Goal: Task Accomplishment & Management: Use online tool/utility

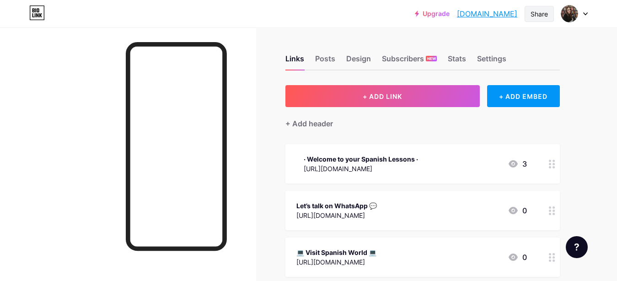
click at [535, 15] on div "Share" at bounding box center [538, 14] width 17 height 10
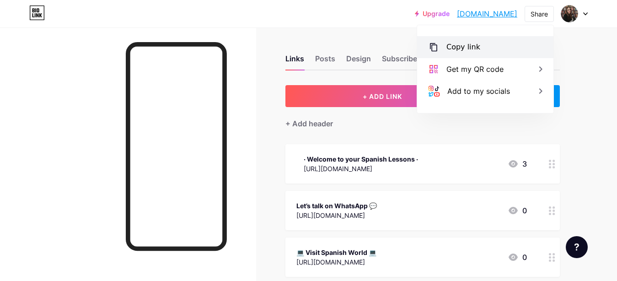
click at [463, 49] on div "Copy link" at bounding box center [463, 47] width 34 height 11
click at [435, 153] on div "· Welcome to your Spanish Lessons · [URL][DOMAIN_NAME] 3" at bounding box center [411, 163] width 230 height 21
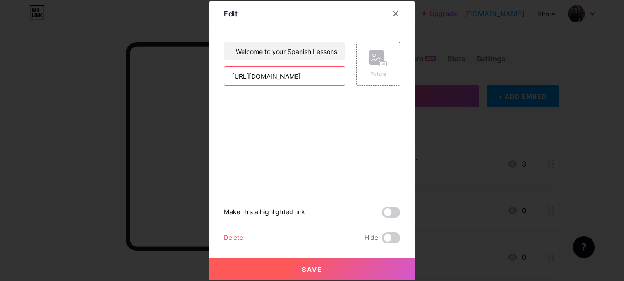
click at [323, 77] on input "[URL][DOMAIN_NAME]" at bounding box center [284, 76] width 121 height 18
click at [394, 12] on icon at bounding box center [395, 13] width 7 height 7
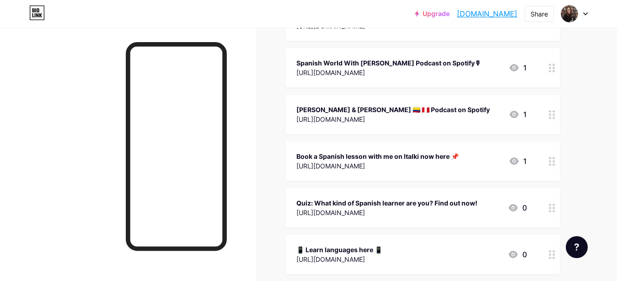
scroll to position [452, 0]
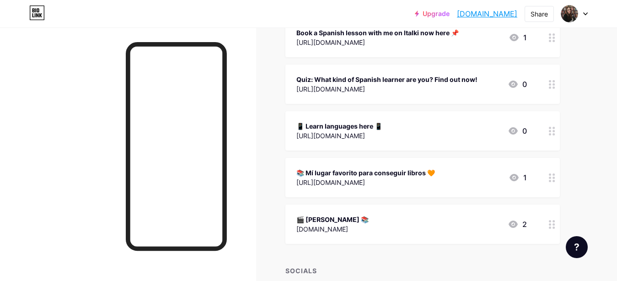
click at [348, 222] on div "🎬 [PERSON_NAME] 📚" at bounding box center [332, 219] width 72 height 10
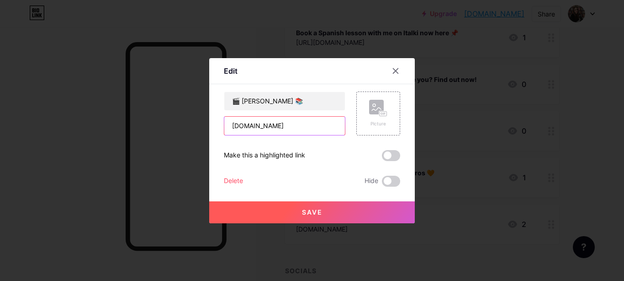
click at [303, 126] on input "[DOMAIN_NAME]" at bounding box center [284, 126] width 121 height 18
click at [392, 74] on icon at bounding box center [395, 70] width 7 height 7
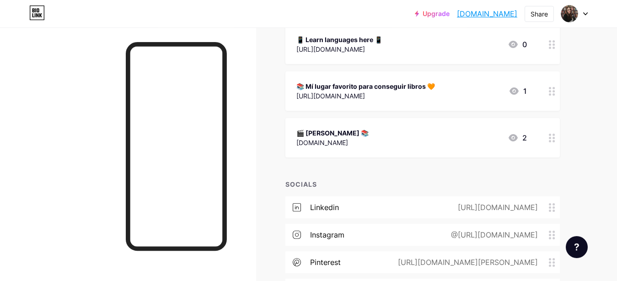
scroll to position [576, 0]
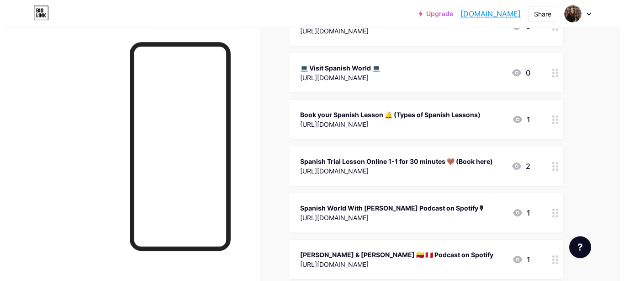
scroll to position [123, 0]
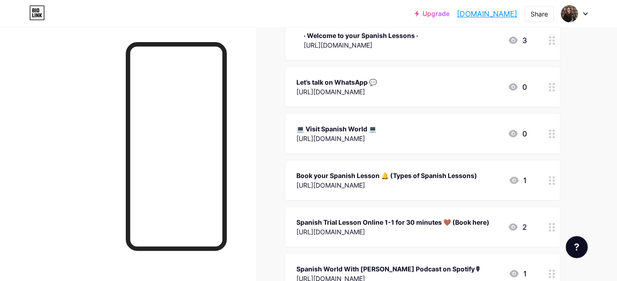
click at [364, 85] on div "Let’s talk on WhatsApp 💬" at bounding box center [336, 82] width 80 height 10
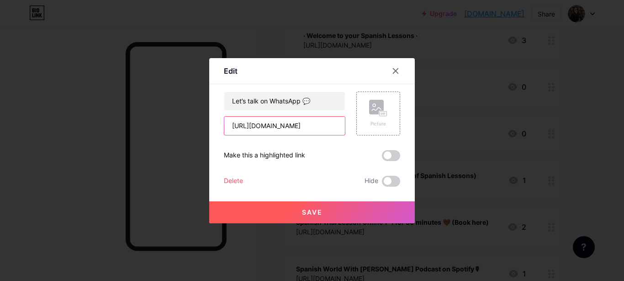
click at [336, 122] on input "[URL][DOMAIN_NAME]" at bounding box center [284, 126] width 121 height 18
click at [322, 126] on input "[URL][DOMAIN_NAME]" at bounding box center [284, 126] width 121 height 18
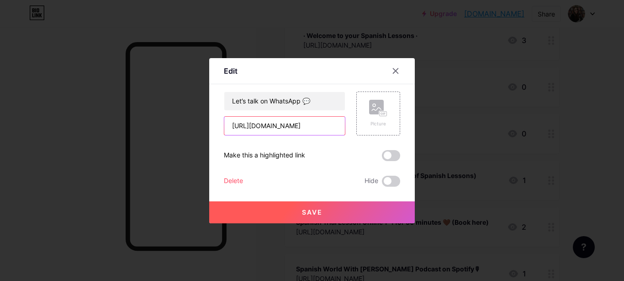
click at [322, 126] on input "[URL][DOMAIN_NAME]" at bounding box center [284, 126] width 121 height 18
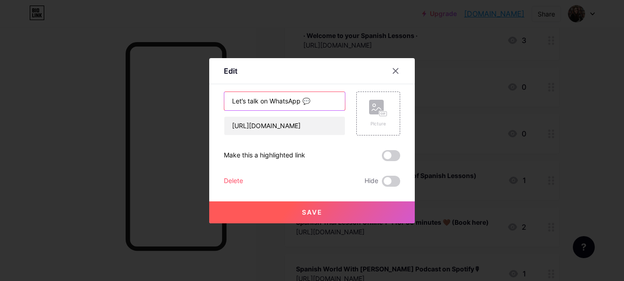
click at [302, 100] on input "Let’s talk on WhatsApp 💬" at bounding box center [284, 101] width 121 height 18
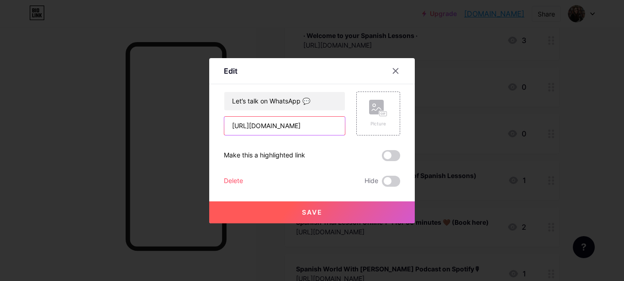
click at [325, 126] on input "[URL][DOMAIN_NAME]" at bounding box center [284, 126] width 121 height 18
drag, startPoint x: 323, startPoint y: 126, endPoint x: 281, endPoint y: 127, distance: 42.0
click at [281, 127] on input "[URL][DOMAIN_NAME]" at bounding box center [284, 126] width 121 height 18
